Goal: Check status: Check status

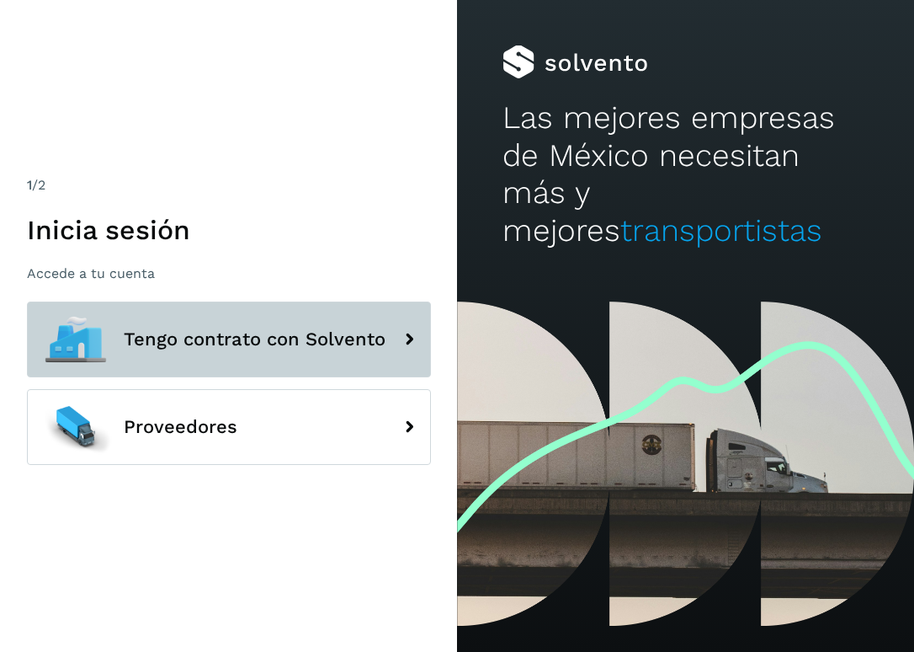
click at [239, 368] on button "Tengo contrato con Solvento" at bounding box center [229, 339] width 404 height 76
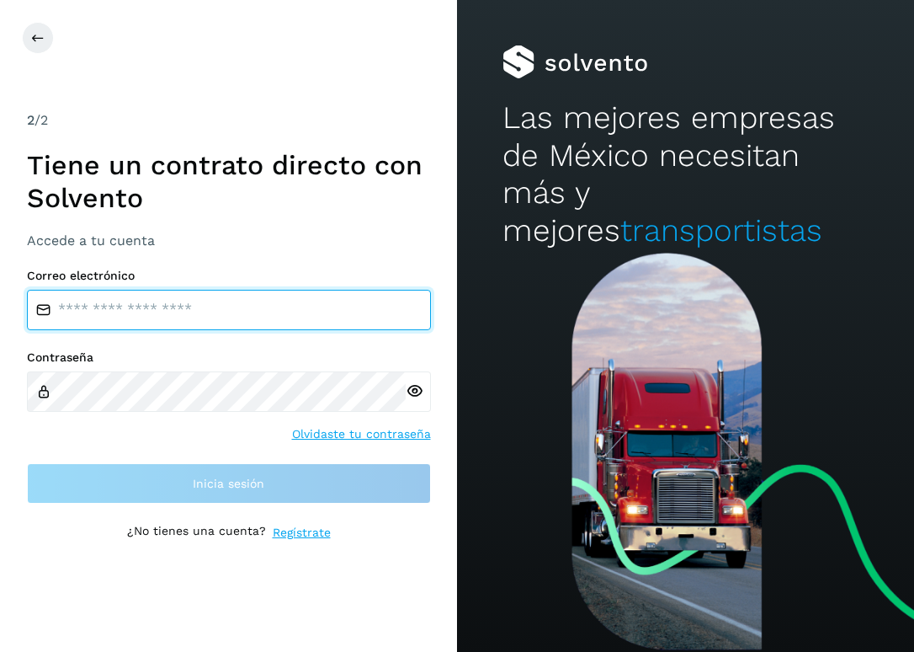
type input "**********"
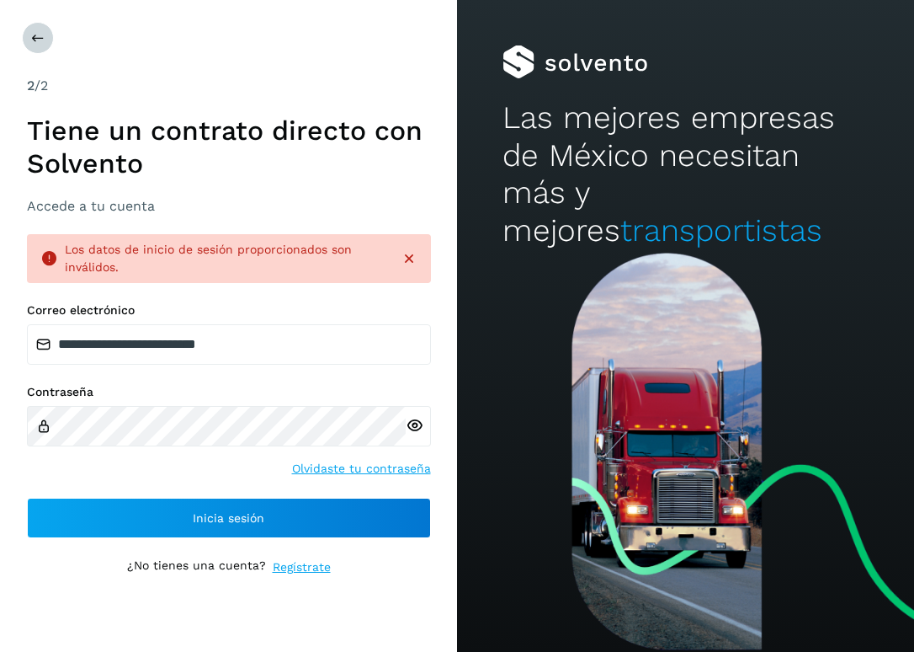
click at [49, 41] on button at bounding box center [38, 38] width 32 height 32
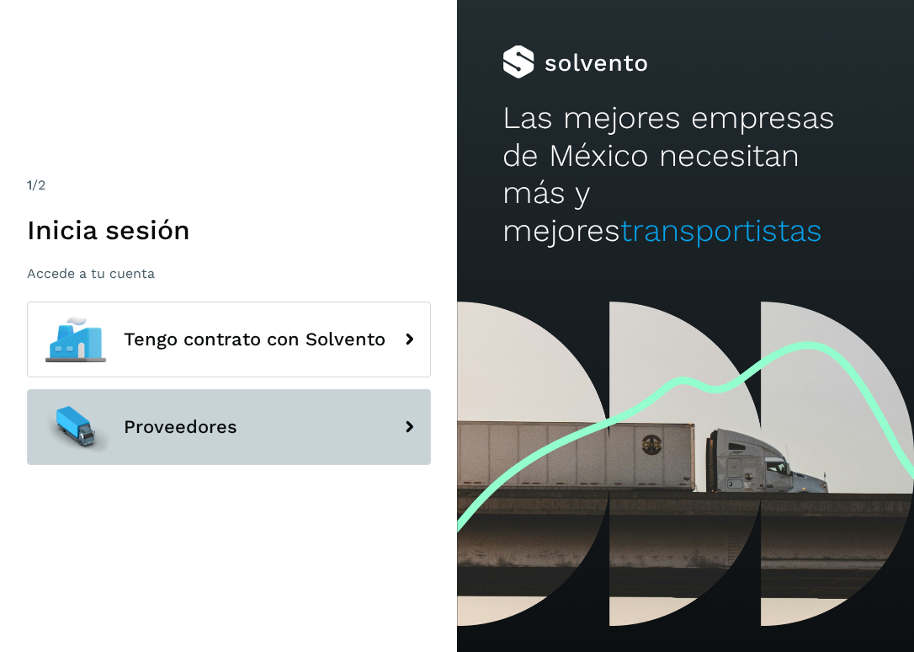
click at [137, 414] on button "Proveedores" at bounding box center [229, 427] width 404 height 76
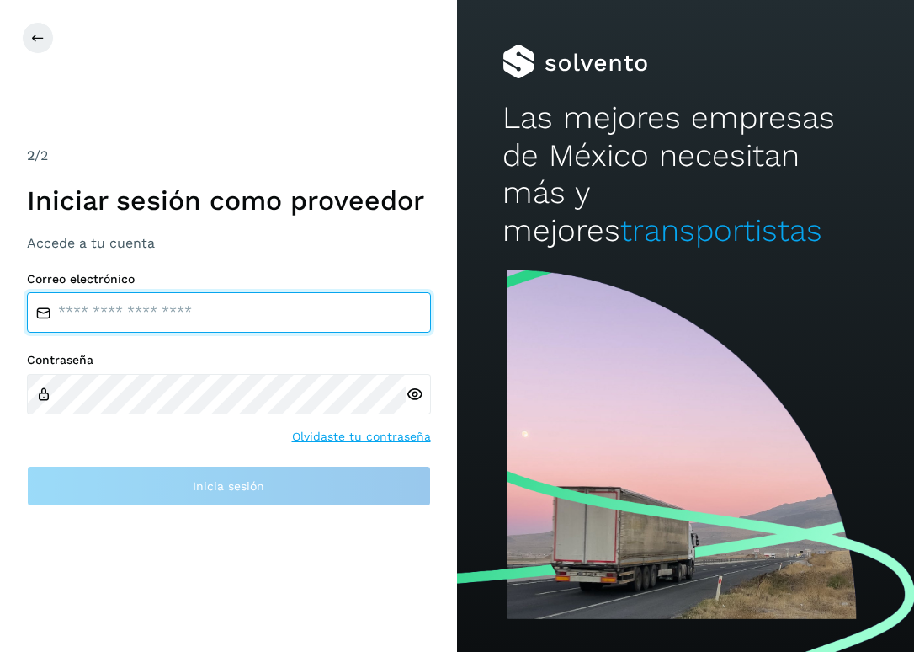
type input "**********"
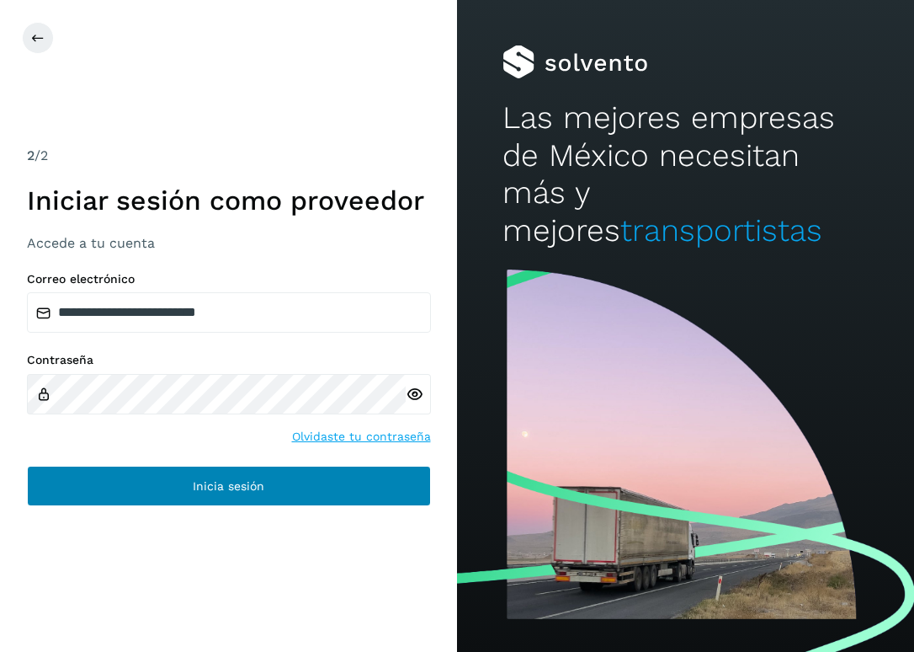
click at [354, 476] on button "Inicia sesión" at bounding box center [229, 486] width 404 height 40
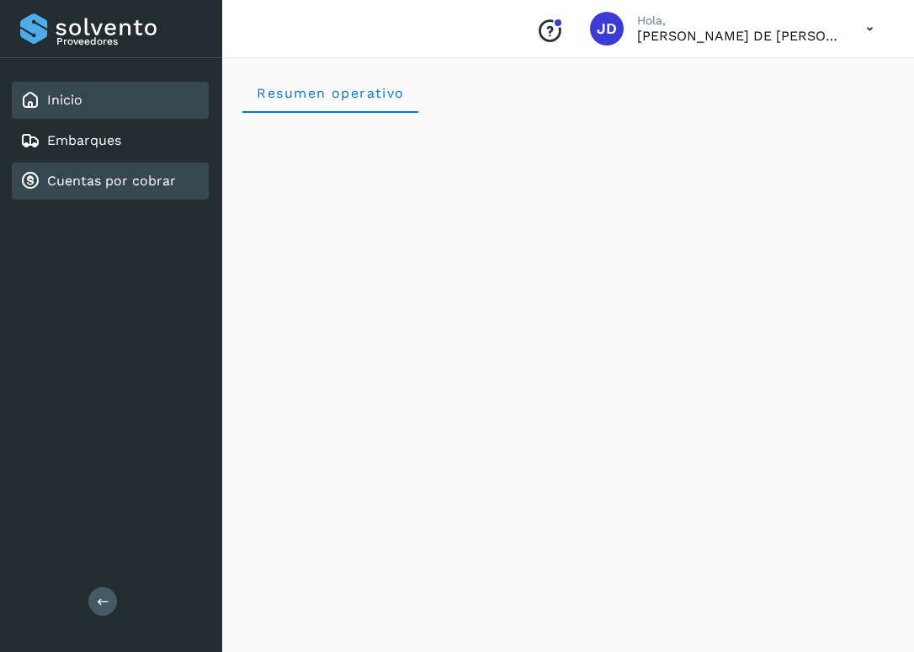
click at [66, 186] on link "Cuentas por cobrar" at bounding box center [111, 181] width 129 height 16
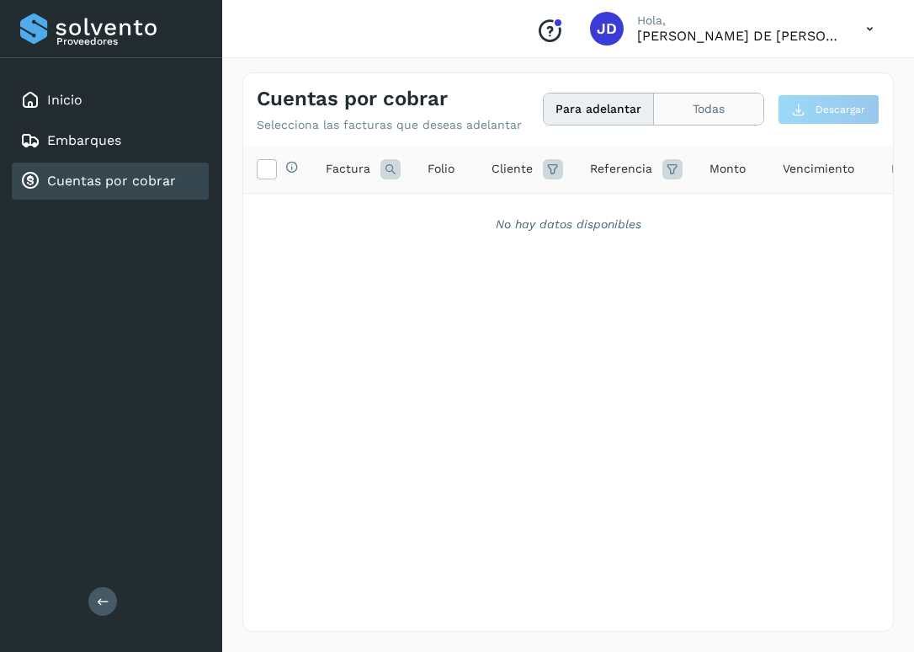
click at [717, 104] on button "Todas" at bounding box center [708, 108] width 109 height 31
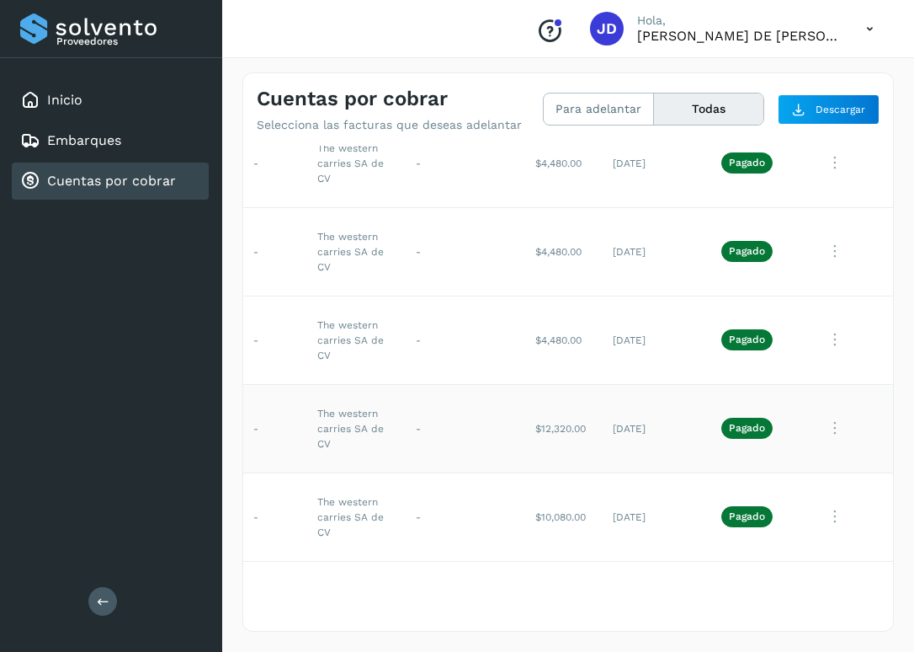
scroll to position [162, 175]
click at [826, 265] on icon at bounding box center [835, 251] width 34 height 35
click at [832, 257] on div at bounding box center [457, 326] width 914 height 652
click at [833, 251] on icon at bounding box center [835, 251] width 34 height 35
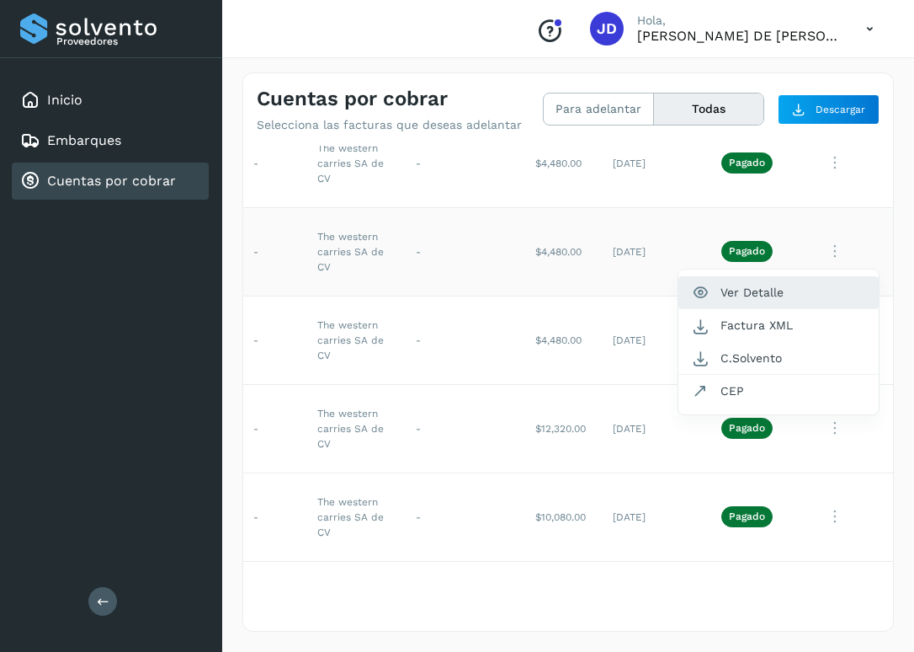
click at [750, 295] on button "Ver Detalle" at bounding box center [779, 292] width 200 height 33
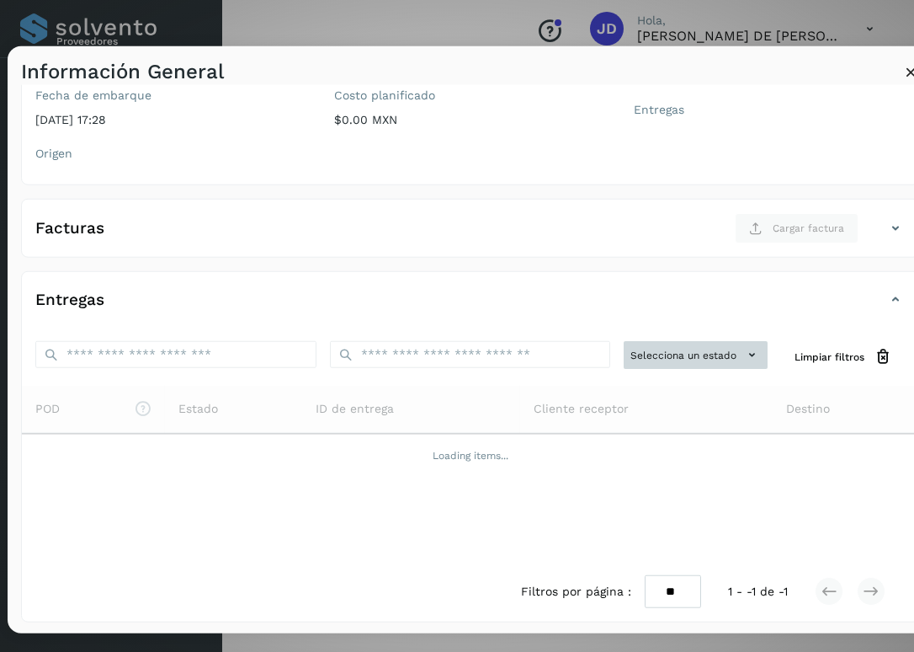
scroll to position [194, 0]
click at [667, 350] on button "Selecciona un estado" at bounding box center [696, 356] width 144 height 28
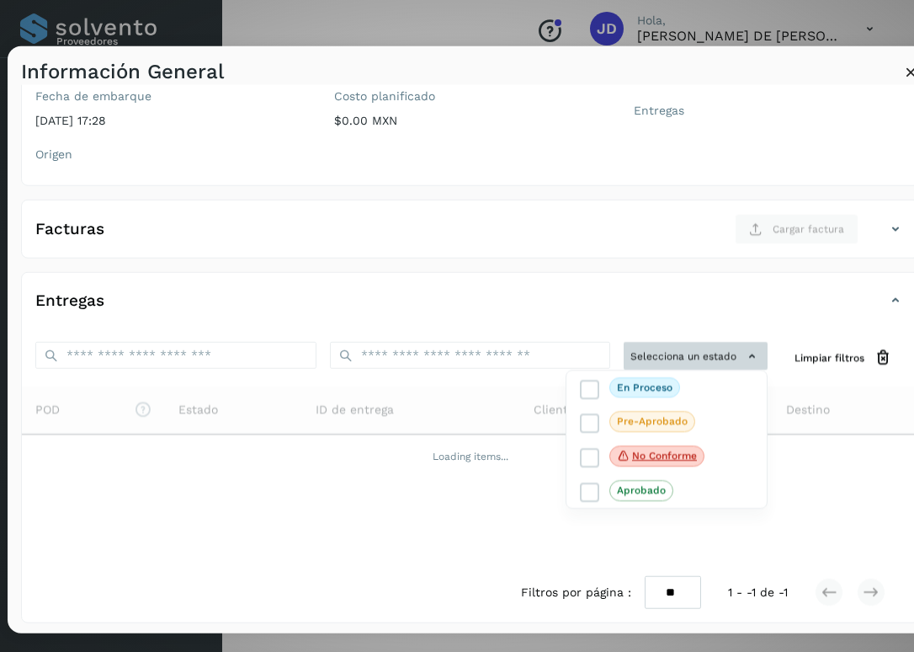
click at [667, 350] on div at bounding box center [465, 372] width 914 height 652
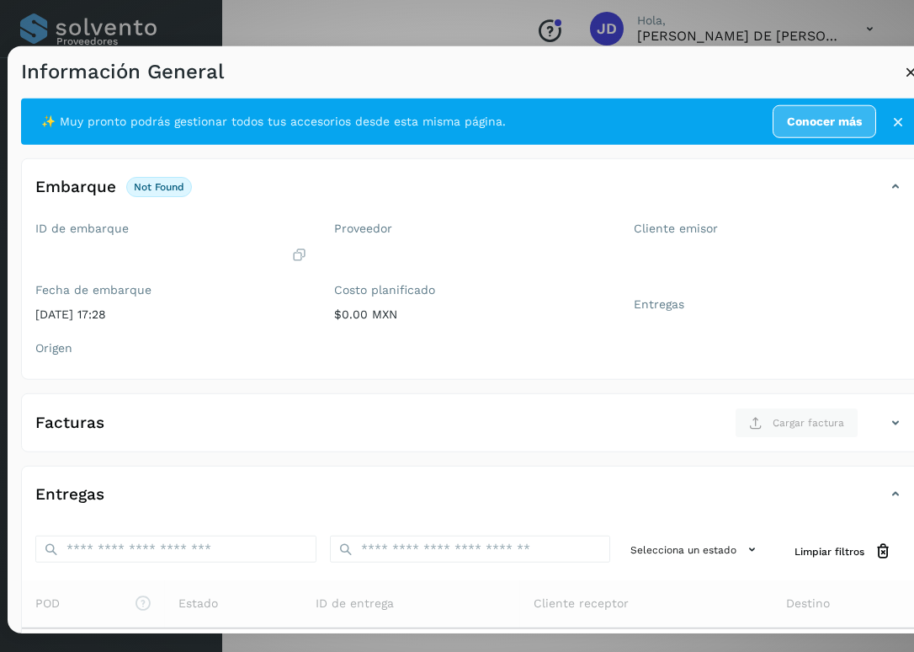
scroll to position [0, 0]
click at [792, 125] on link "Conocer más" at bounding box center [825, 121] width 104 height 33
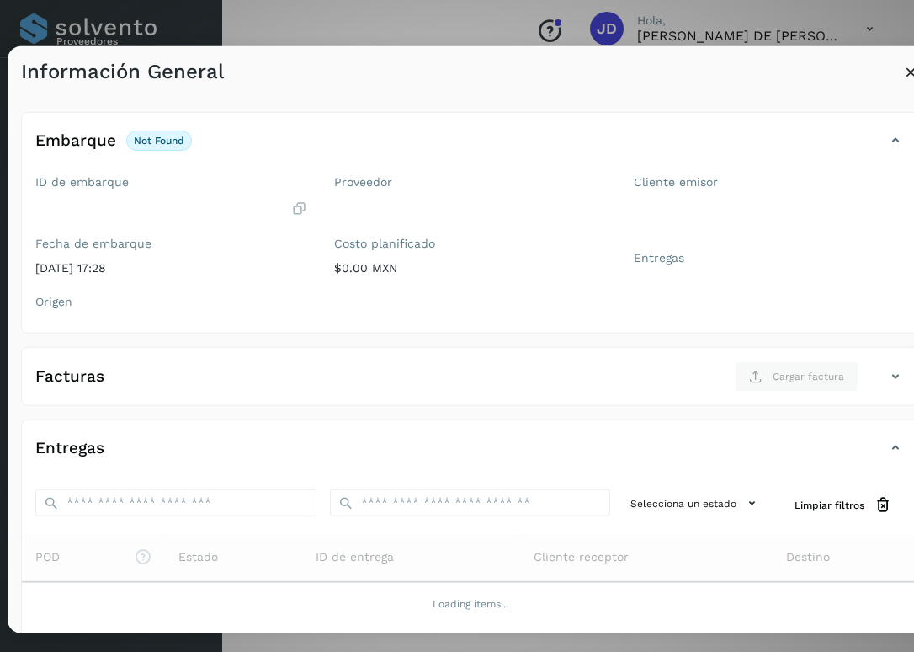
click at [904, 70] on icon at bounding box center [911, 72] width 18 height 18
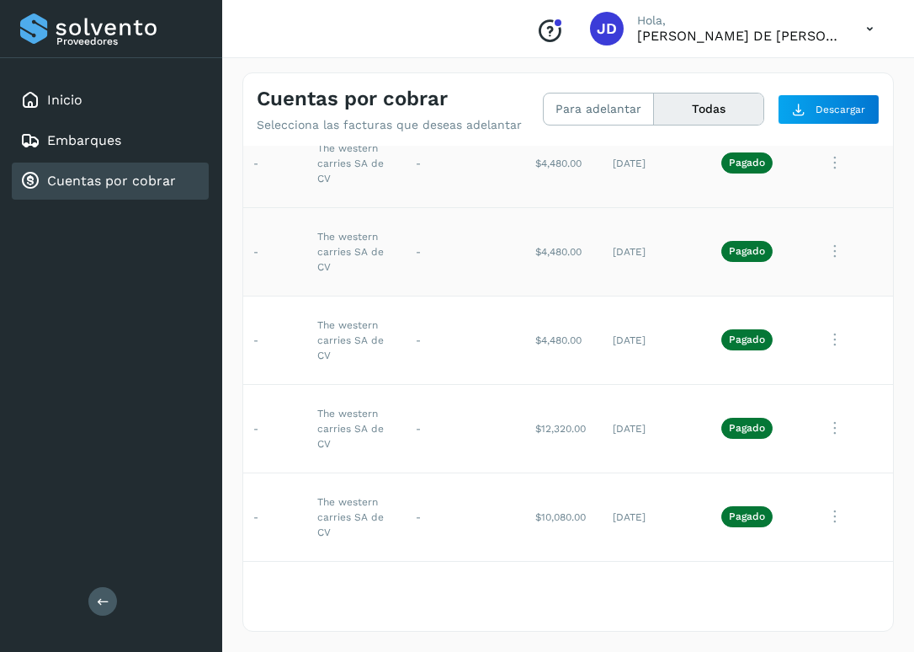
click at [742, 159] on p "Pagado" at bounding box center [747, 163] width 36 height 12
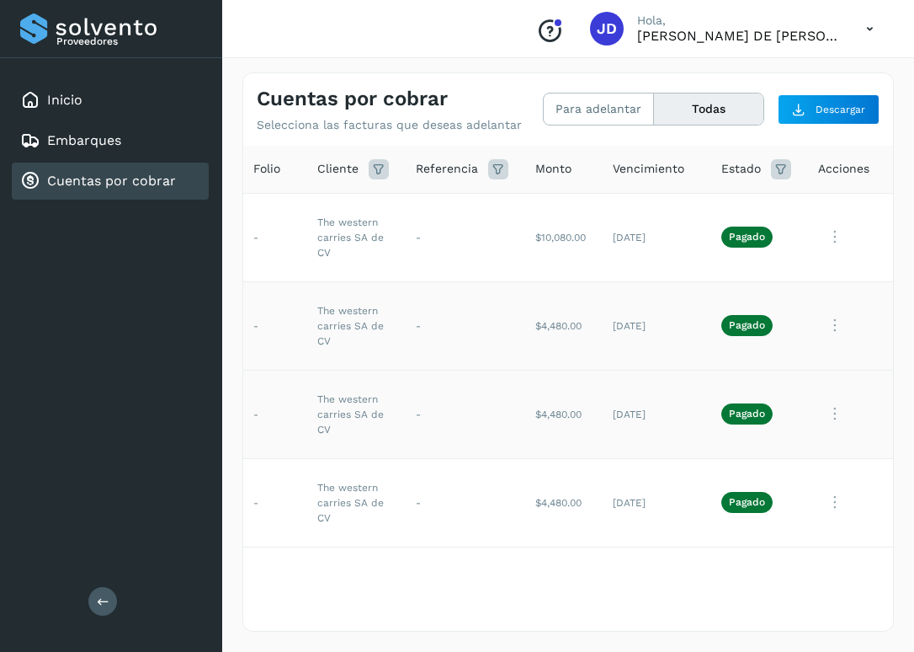
scroll to position [0, 175]
click at [838, 230] on icon at bounding box center [835, 237] width 34 height 35
click at [764, 340] on button "C.Solvento" at bounding box center [779, 343] width 200 height 33
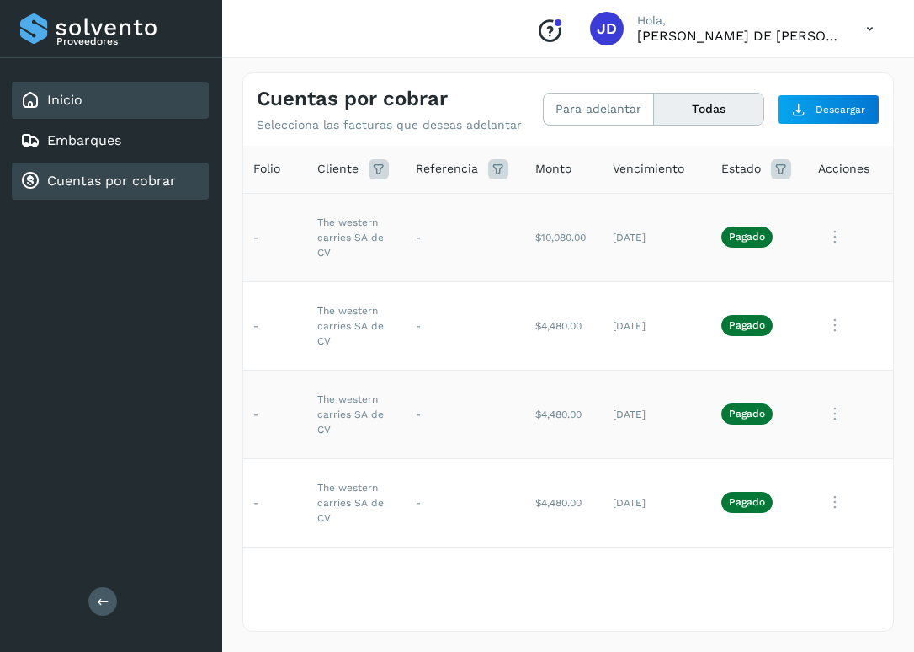
click at [74, 101] on link "Inicio" at bounding box center [64, 100] width 35 height 16
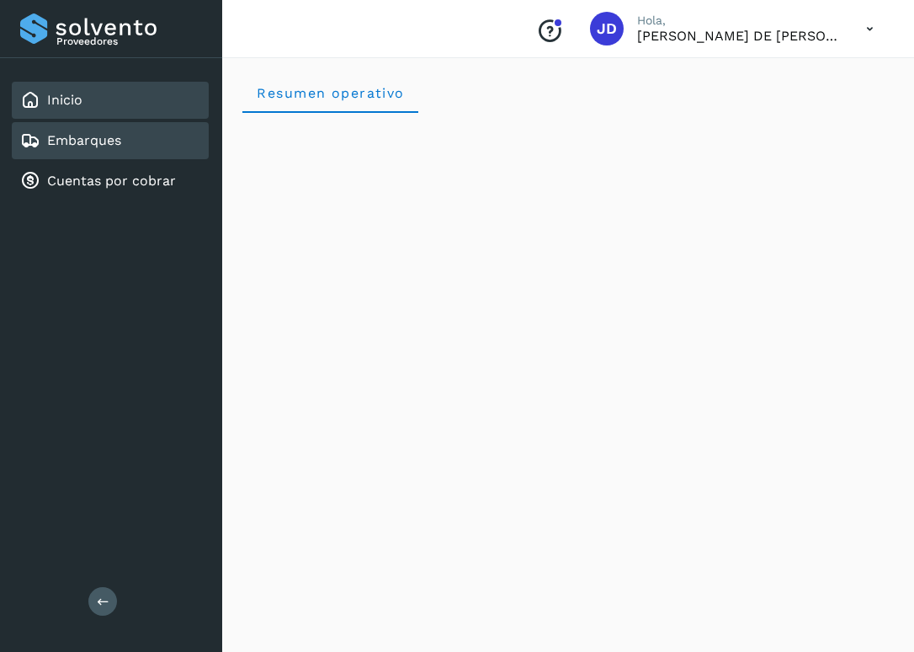
click at [146, 141] on div "Embarques" at bounding box center [110, 140] width 197 height 37
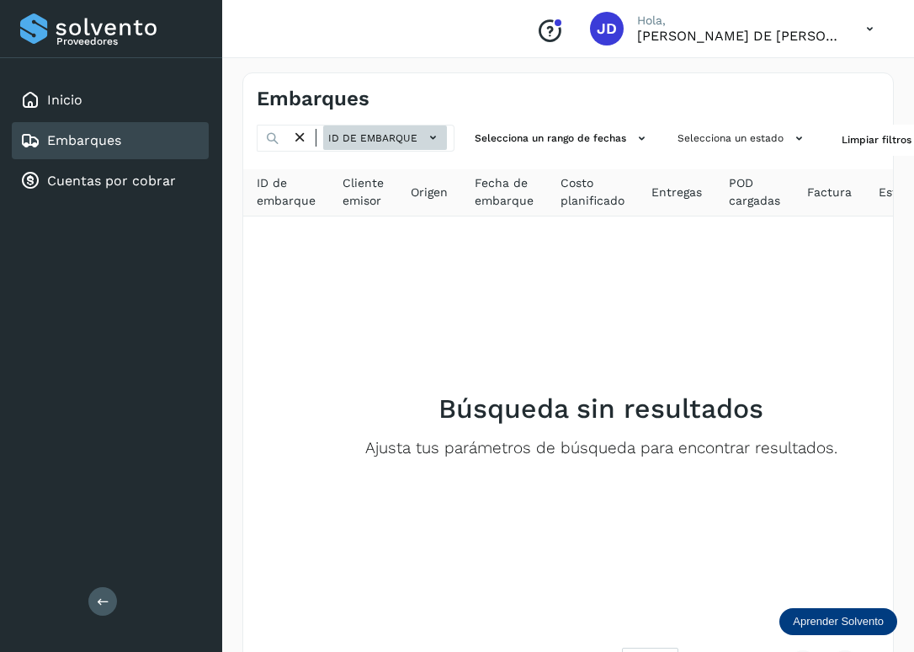
click at [422, 146] on button "ID de embarque" at bounding box center [385, 137] width 124 height 24
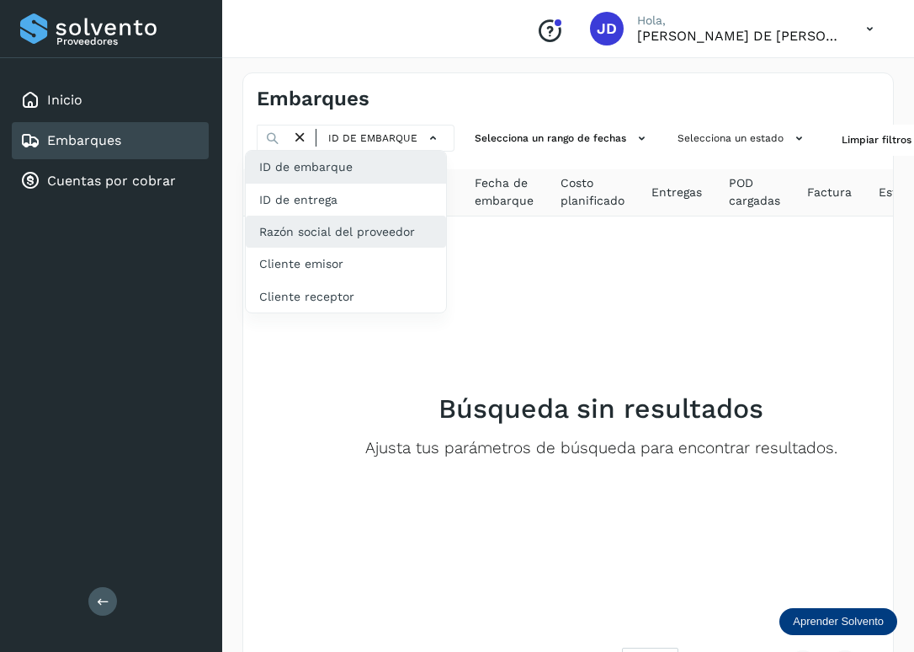
click at [361, 232] on div "Razón social del proveedor" at bounding box center [346, 232] width 200 height 32
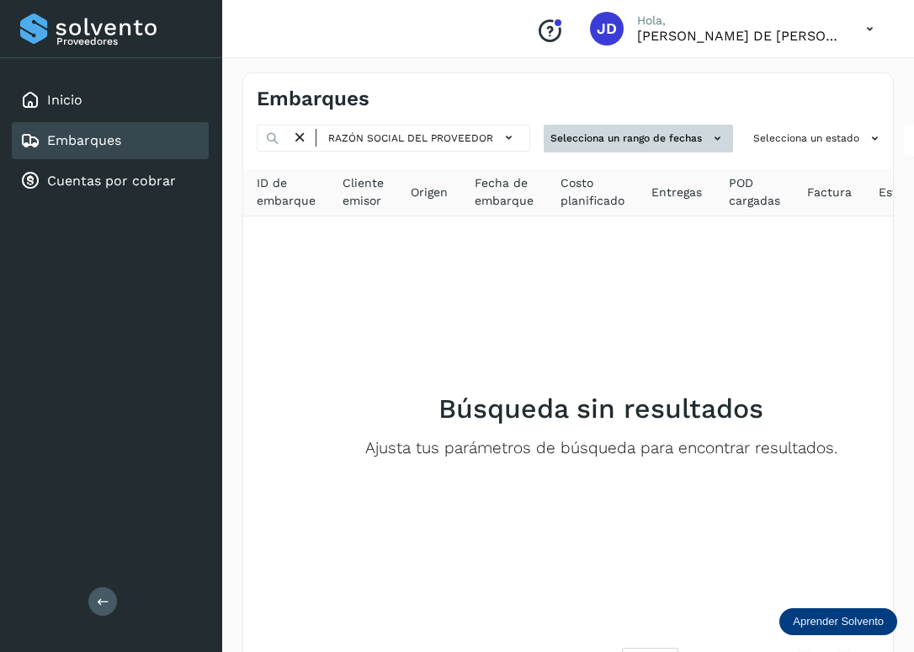
click at [659, 143] on button "Selecciona un rango de fechas" at bounding box center [638, 139] width 189 height 28
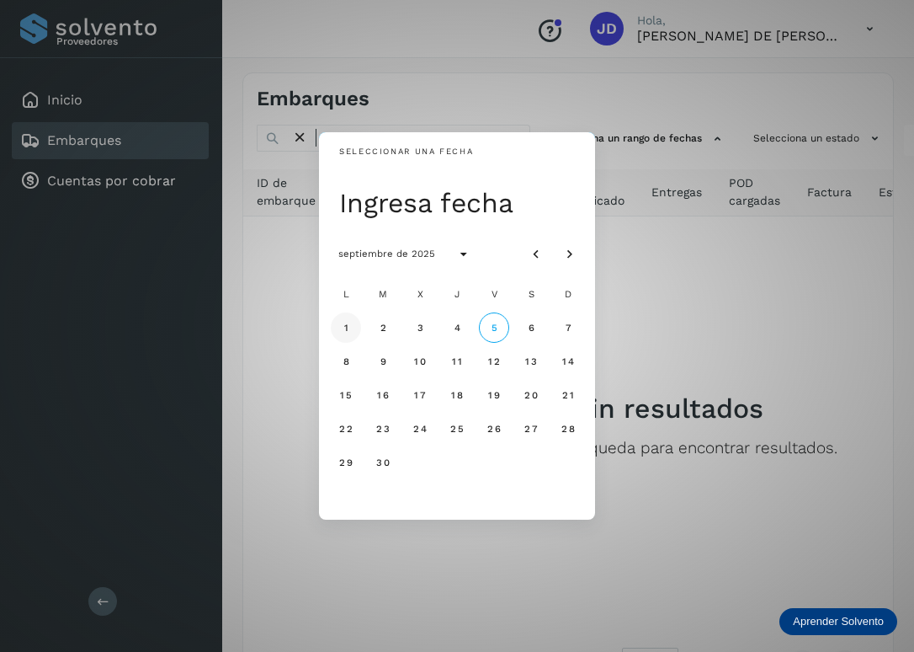
click at [343, 322] on span "1" at bounding box center [346, 328] width 6 height 12
click at [674, 322] on div "Seleccionar una fecha lun, [DATE] septiembre de 2025 L M X J V S D 1 2 3 4 5 6 …" at bounding box center [457, 326] width 914 height 652
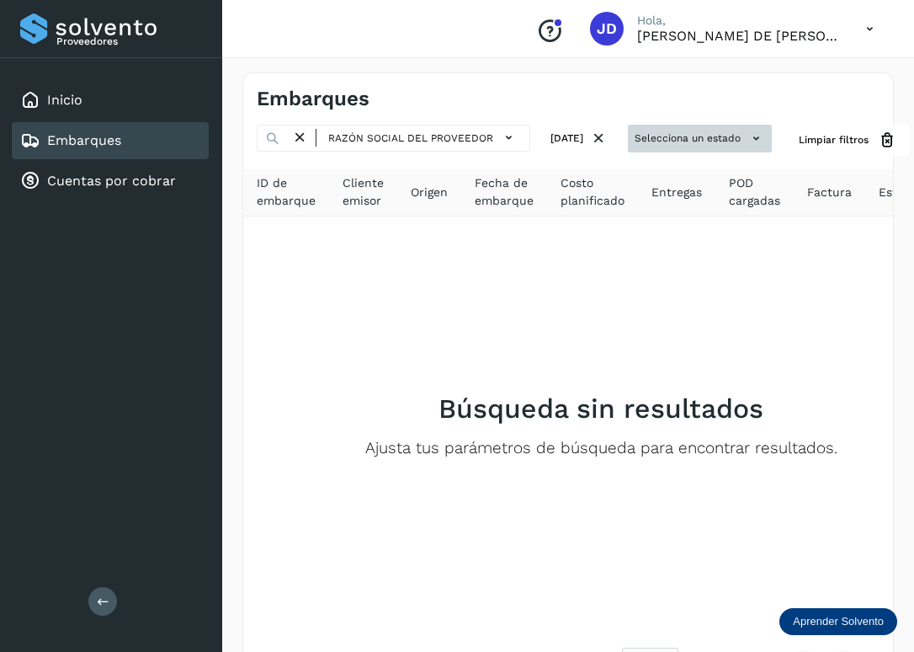
click at [746, 138] on button "Selecciona un estado" at bounding box center [700, 139] width 144 height 28
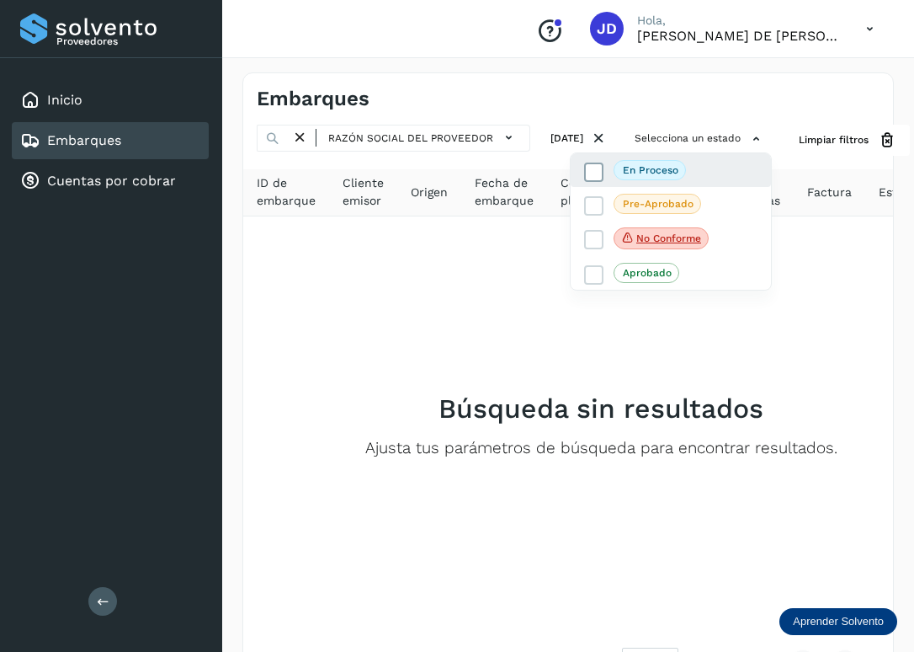
click at [634, 178] on label "En proceso" at bounding box center [635, 170] width 102 height 20
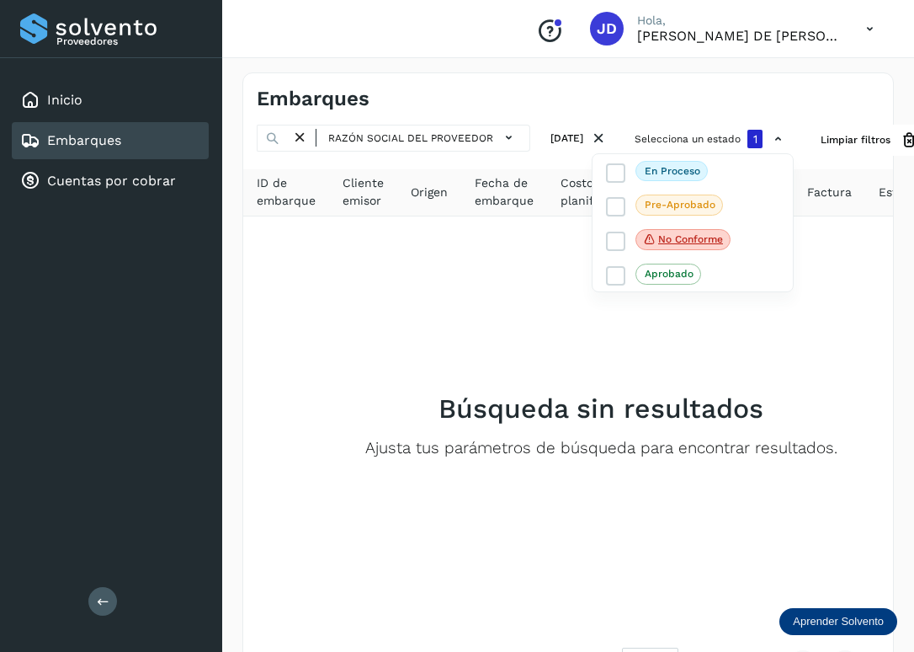
click at [588, 247] on div at bounding box center [457, 326] width 914 height 652
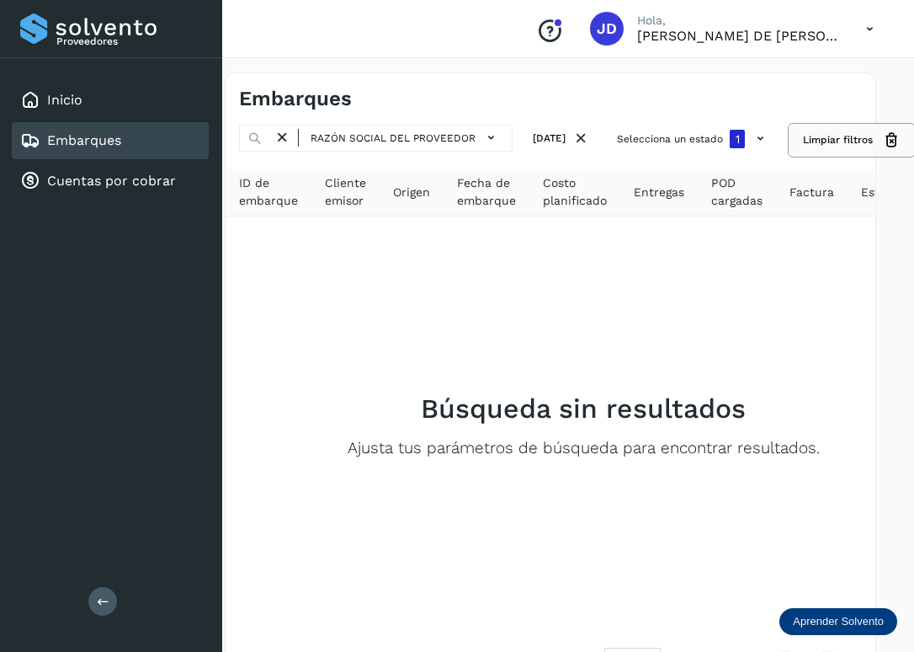
scroll to position [0, 41]
click at [885, 131] on icon at bounding box center [892, 140] width 18 height 18
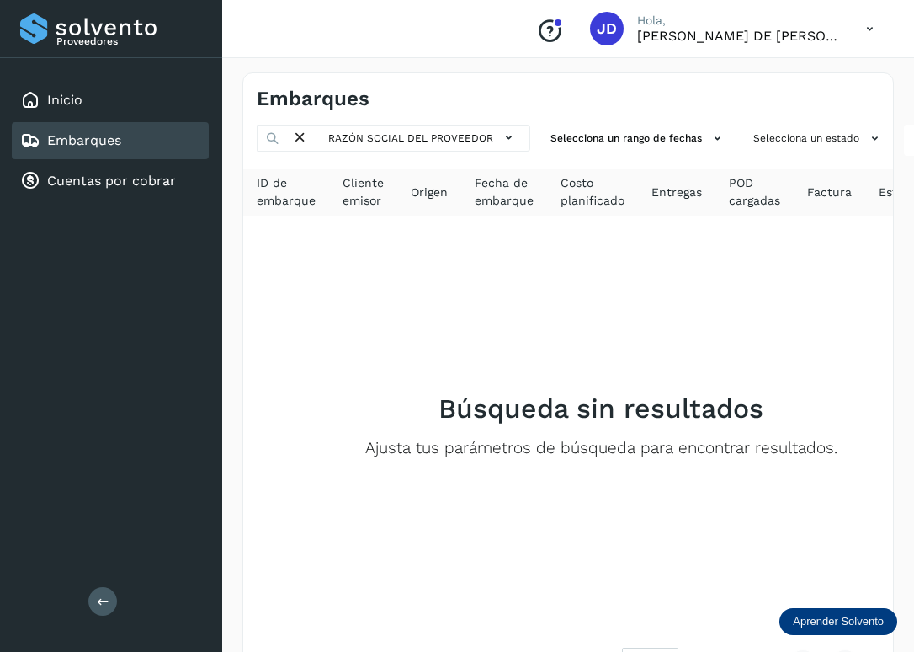
scroll to position [0, 0]
click at [306, 141] on icon at bounding box center [300, 138] width 18 height 18
click at [302, 136] on icon at bounding box center [300, 138] width 18 height 18
click at [507, 137] on icon at bounding box center [509, 138] width 18 height 18
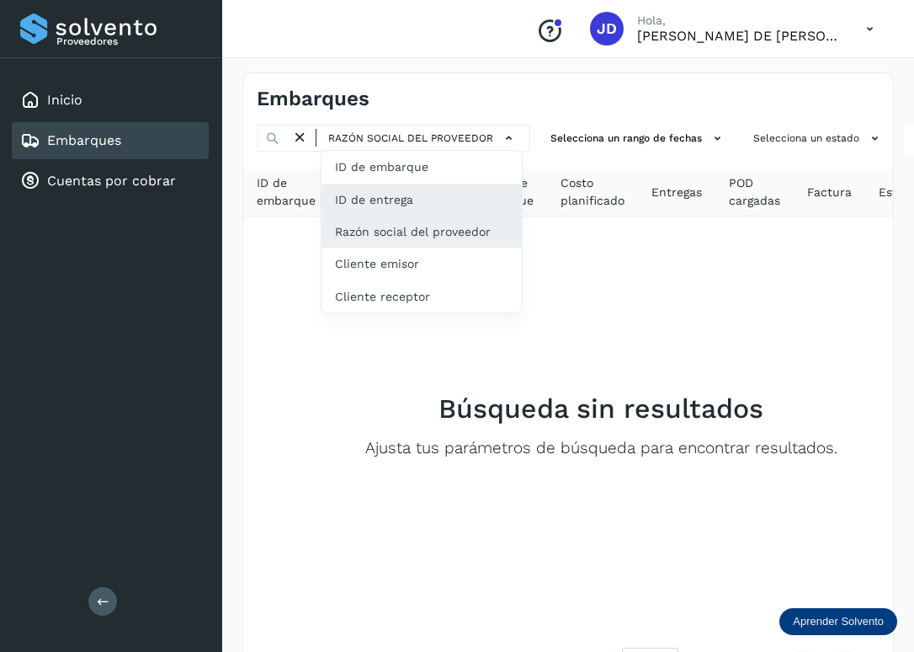
click at [423, 187] on div "ID de entrega" at bounding box center [422, 200] width 200 height 32
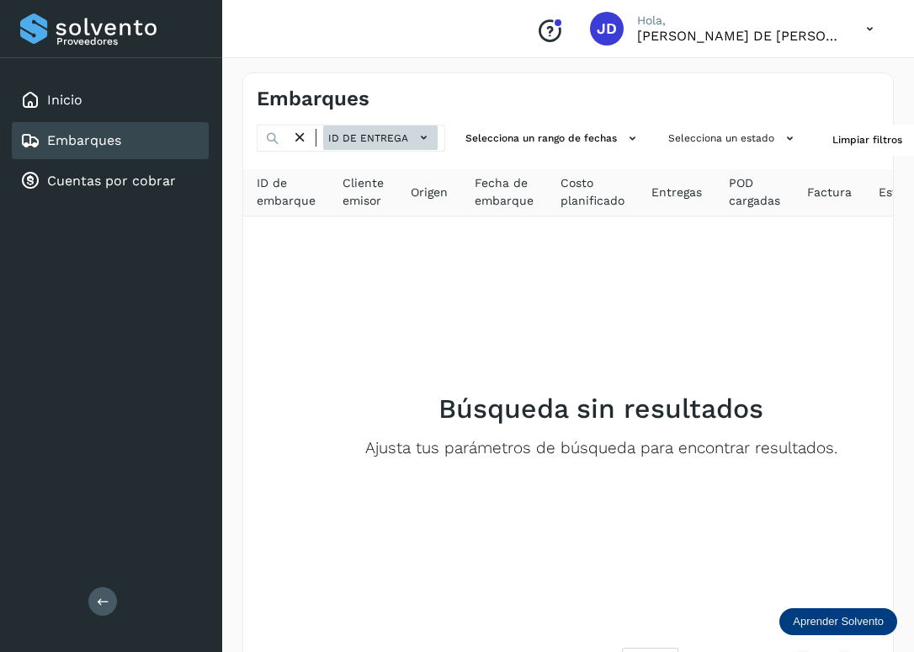
click at [423, 146] on button "ID de entrega" at bounding box center [380, 137] width 114 height 24
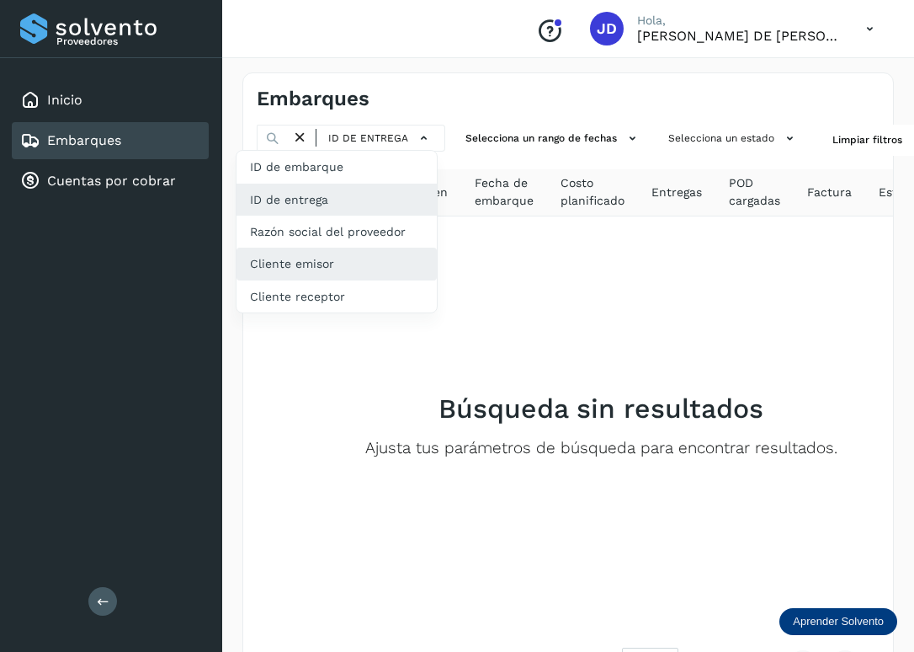
click at [366, 254] on div "Cliente emisor" at bounding box center [337, 263] width 200 height 32
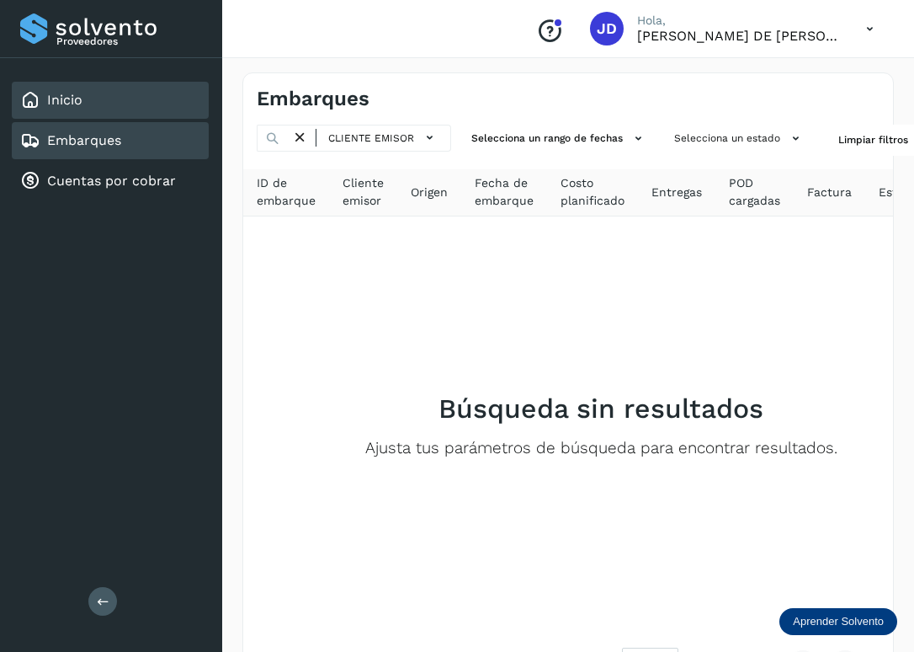
click at [106, 114] on div "Inicio" at bounding box center [110, 100] width 197 height 37
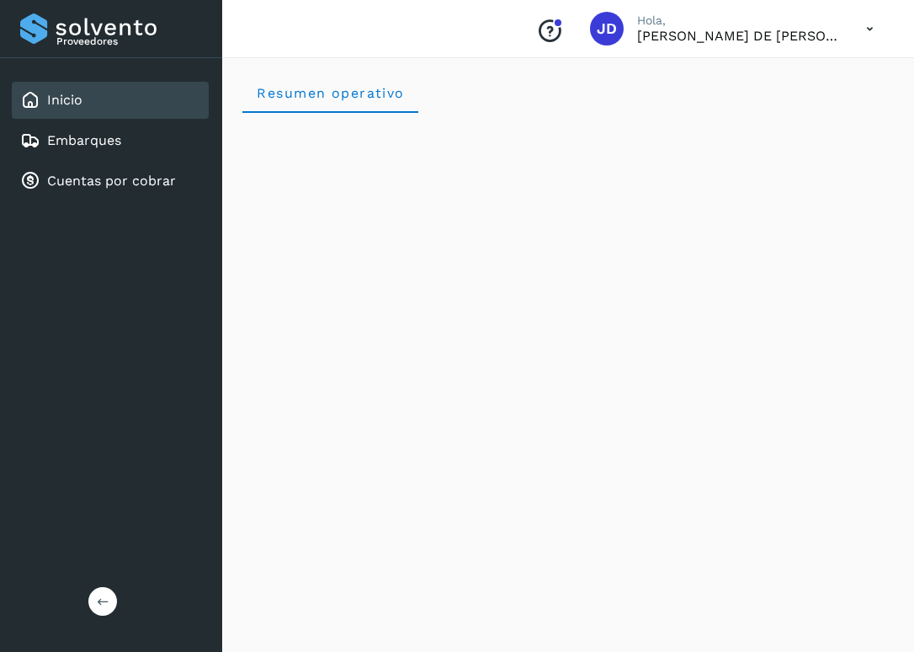
click at [110, 596] on button at bounding box center [102, 601] width 29 height 29
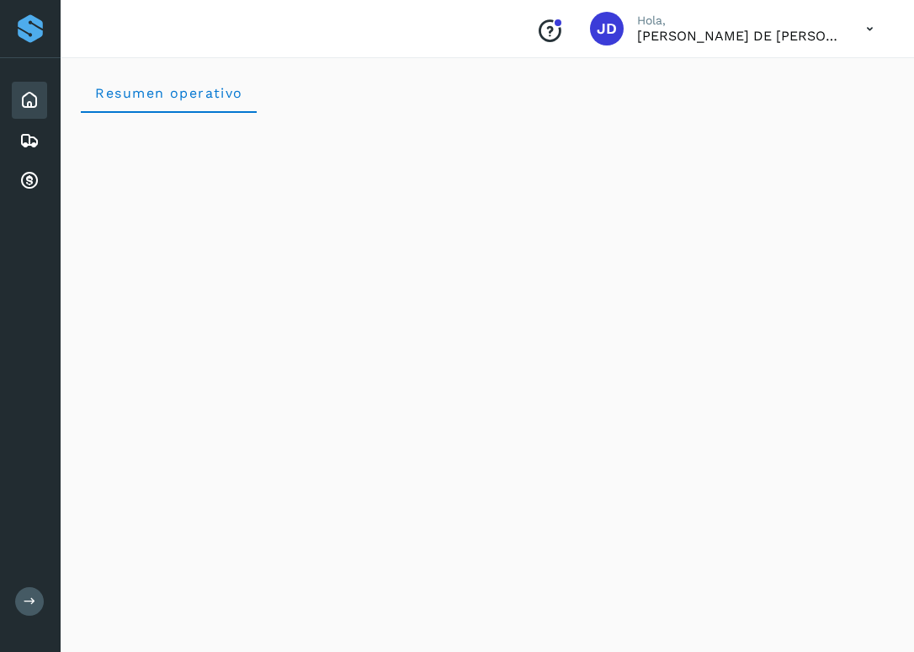
click at [551, 27] on icon "Conoce nuestros beneficios" at bounding box center [549, 31] width 27 height 27
